Goal: Transaction & Acquisition: Purchase product/service

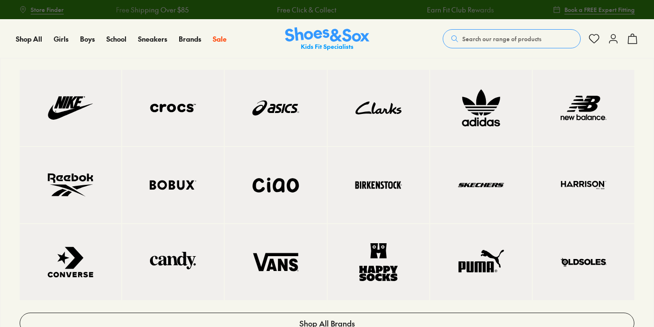
click at [380, 110] on img at bounding box center [378, 108] width 63 height 38
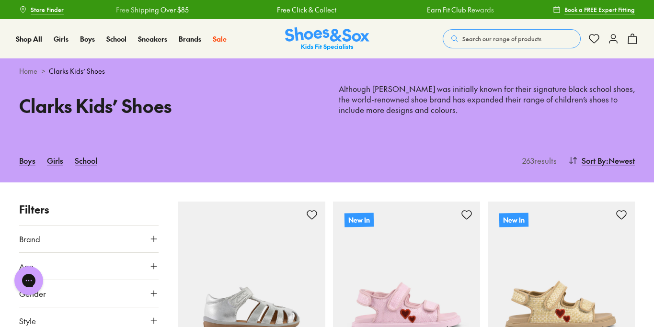
click at [505, 38] on span "Search our range of products" at bounding box center [501, 38] width 79 height 9
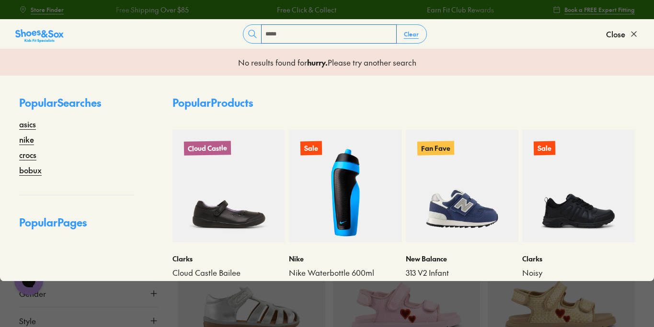
type input "*****"
